Goal: Contribute content

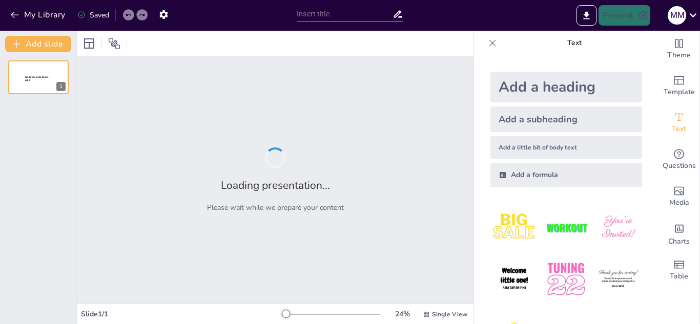
type input "Análisis Financiero y Estrategias de Rentabilidad en Alpina Productos Alimentic…"
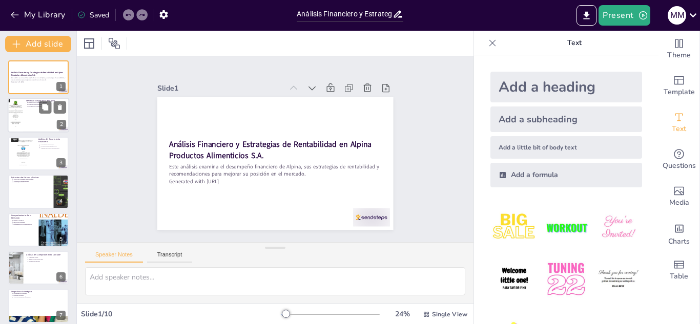
click at [28, 109] on div at bounding box center [39, 115] width 62 height 35
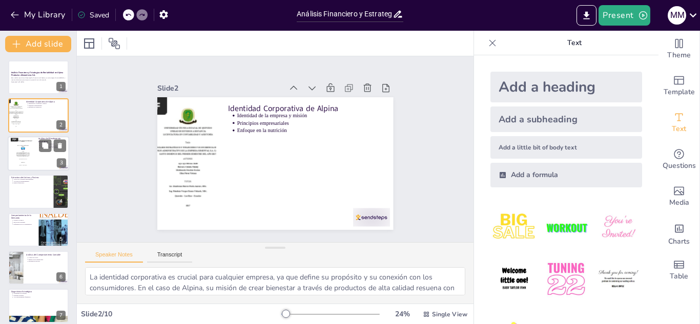
click at [38, 153] on div at bounding box center [39, 153] width 62 height 35
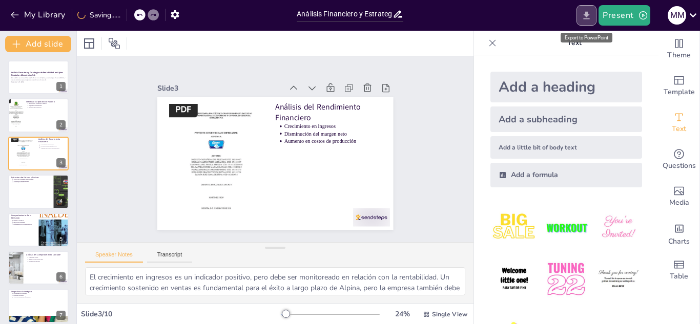
click at [584, 17] on icon "Export to PowerPoint" at bounding box center [586, 15] width 11 height 11
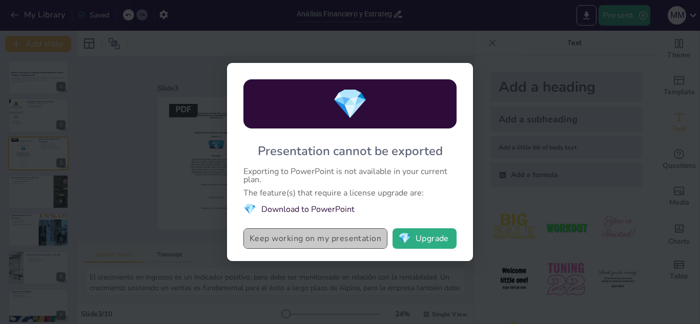
click at [322, 236] on button "Keep working on my presentation" at bounding box center [316, 239] width 144 height 21
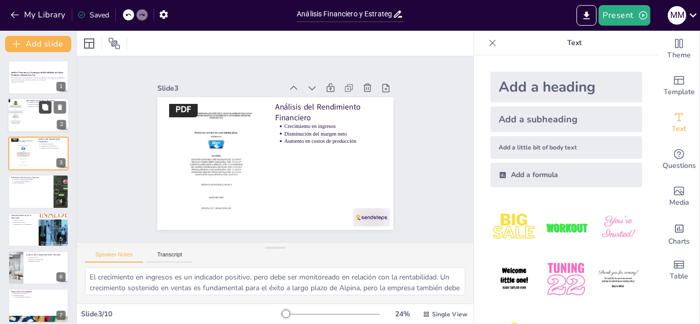
click at [39, 109] on button at bounding box center [45, 108] width 12 height 12
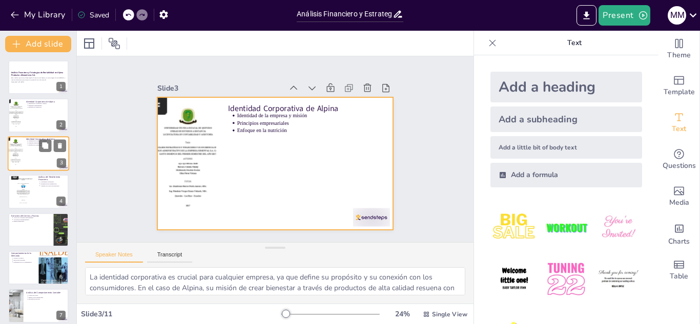
click at [42, 154] on div at bounding box center [39, 153] width 62 height 35
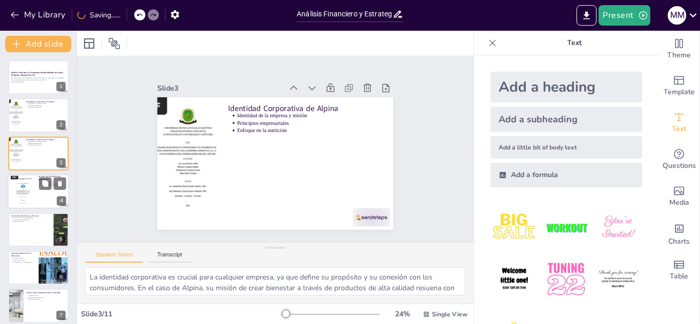
click at [36, 182] on div at bounding box center [39, 191] width 62 height 35
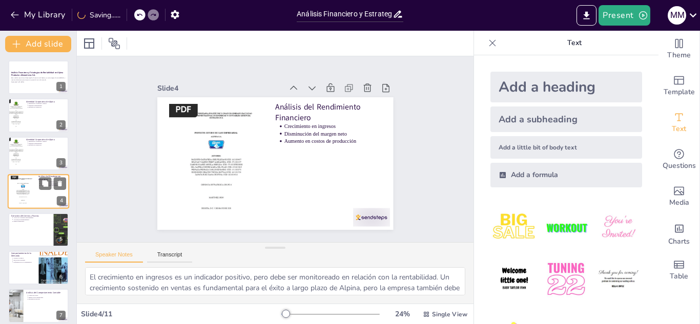
scroll to position [4, 0]
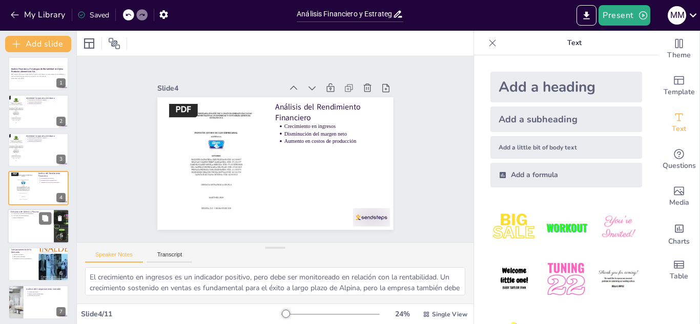
click at [36, 224] on div at bounding box center [39, 226] width 62 height 35
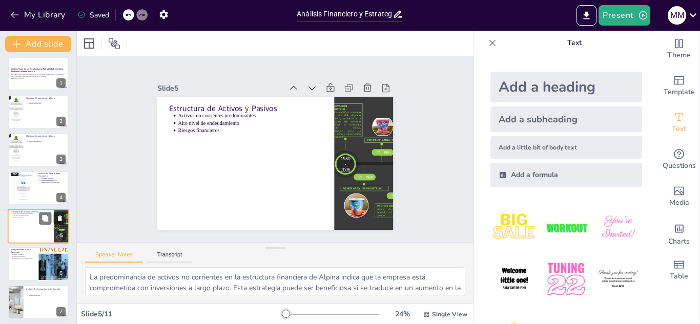
scroll to position [42, 0]
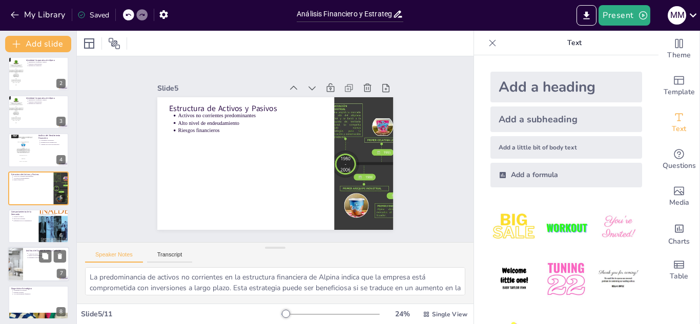
click at [33, 264] on div at bounding box center [39, 265] width 62 height 35
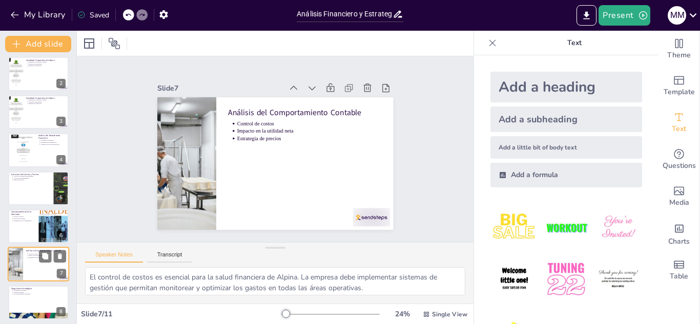
scroll to position [118, 0]
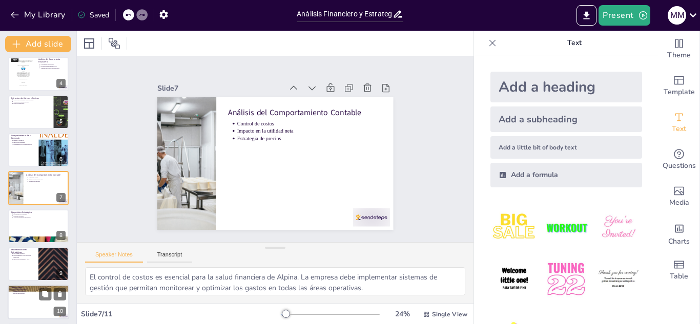
click at [33, 300] on div at bounding box center [39, 303] width 62 height 35
type textarea "El potencial de crecimiento de Alpina es significativo, pero requiere una gesti…"
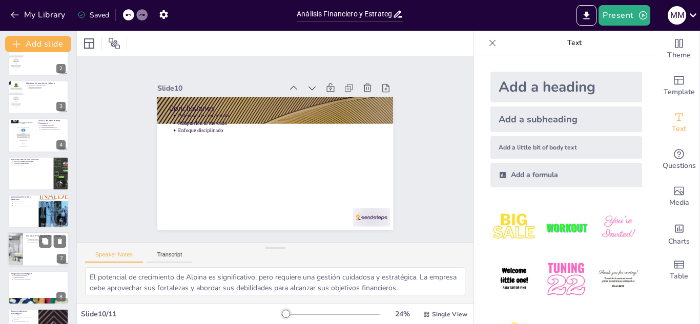
scroll to position [0, 0]
